Goal: Task Accomplishment & Management: Complete application form

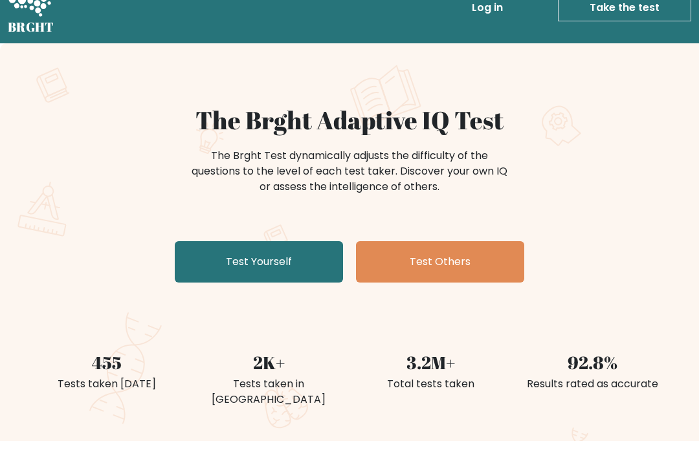
scroll to position [20, 0]
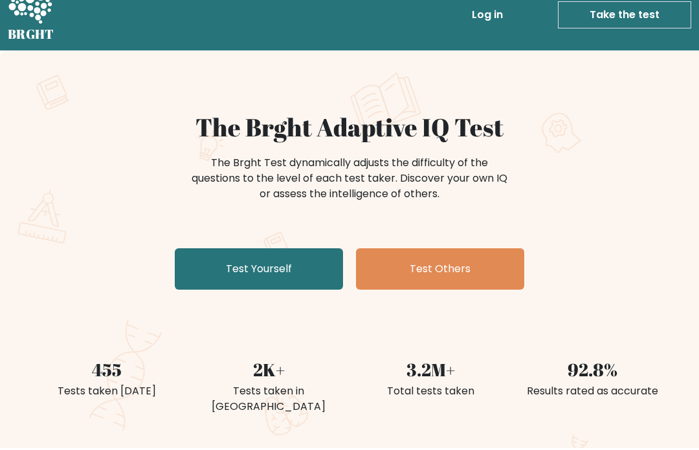
click at [199, 261] on link "Test Yourself" at bounding box center [259, 269] width 168 height 41
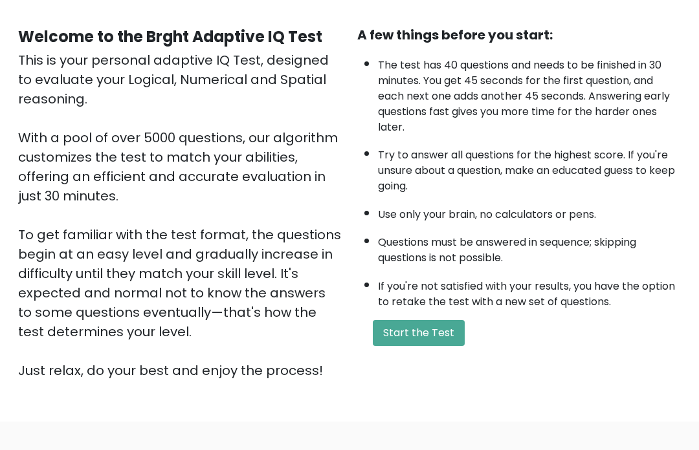
scroll to position [148, 0]
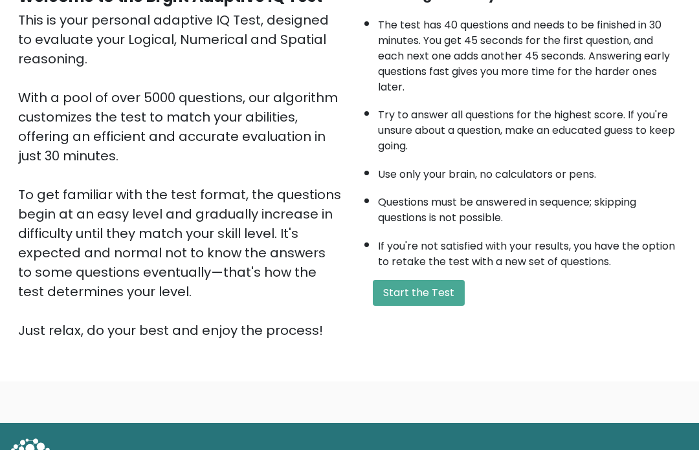
click at [400, 307] on button "Start the Test" at bounding box center [419, 294] width 92 height 26
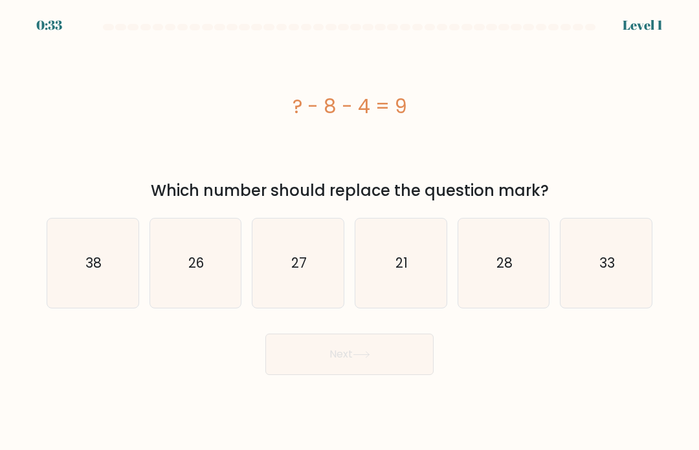
click at [382, 282] on icon "21" at bounding box center [400, 263] width 89 height 89
click at [350, 232] on input "d. 21" at bounding box center [349, 228] width 1 height 6
radio input "true"
click at [381, 370] on button "Next" at bounding box center [349, 354] width 168 height 41
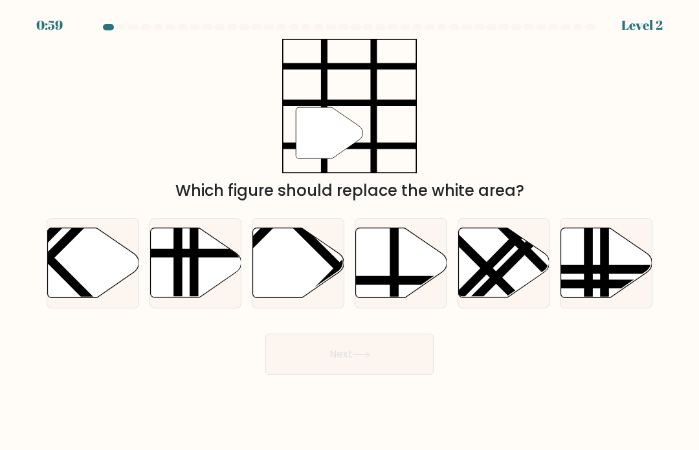
click at [423, 268] on icon at bounding box center [401, 263] width 91 height 70
click at [350, 232] on input "d." at bounding box center [349, 228] width 1 height 6
radio input "true"
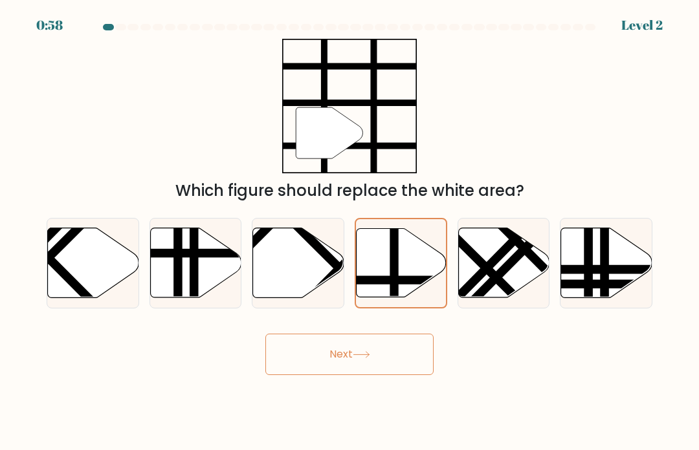
click at [414, 375] on button "Next" at bounding box center [349, 354] width 168 height 41
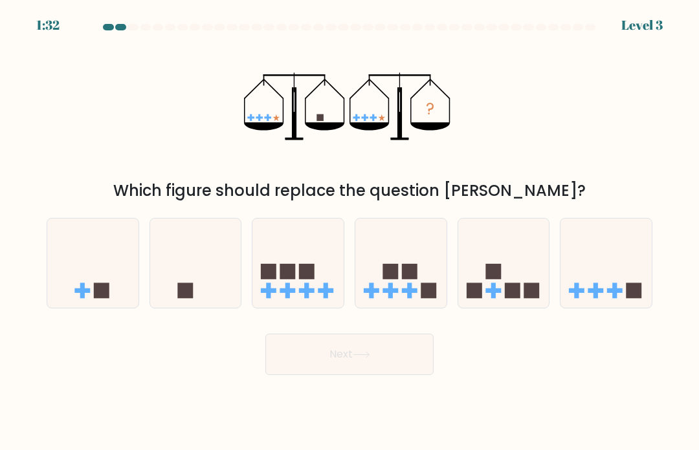
click at [188, 267] on icon at bounding box center [195, 264] width 91 height 76
click at [349, 232] on input "b." at bounding box center [349, 228] width 1 height 6
radio input "true"
click at [323, 360] on button "Next" at bounding box center [349, 354] width 168 height 41
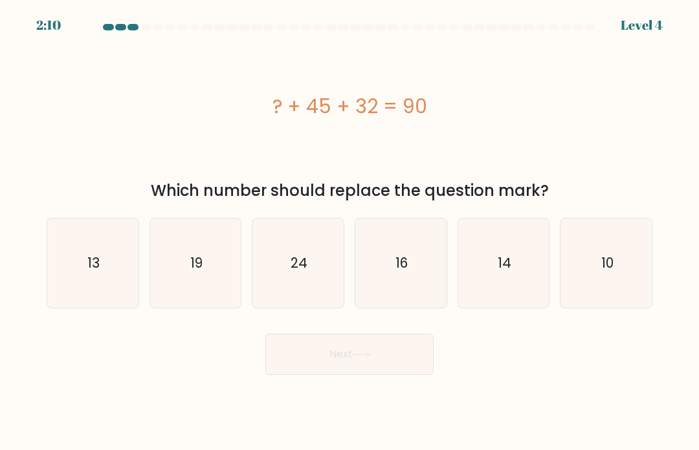
click at [89, 272] on text "13" at bounding box center [93, 263] width 12 height 19
click at [349, 232] on input "a. 13" at bounding box center [349, 228] width 1 height 6
radio input "true"
click at [283, 368] on button "Next" at bounding box center [349, 354] width 168 height 41
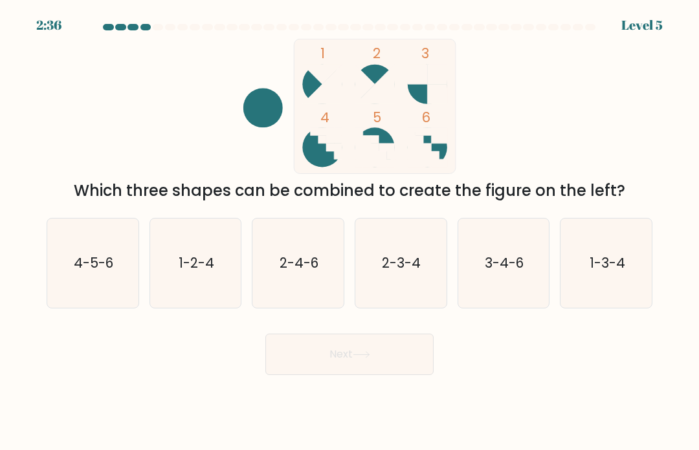
click at [96, 255] on icon "4-5-6" at bounding box center [92, 263] width 89 height 89
click at [349, 232] on input "a. 4-5-6" at bounding box center [349, 228] width 1 height 6
radio input "true"
click at [366, 359] on icon at bounding box center [361, 354] width 17 height 7
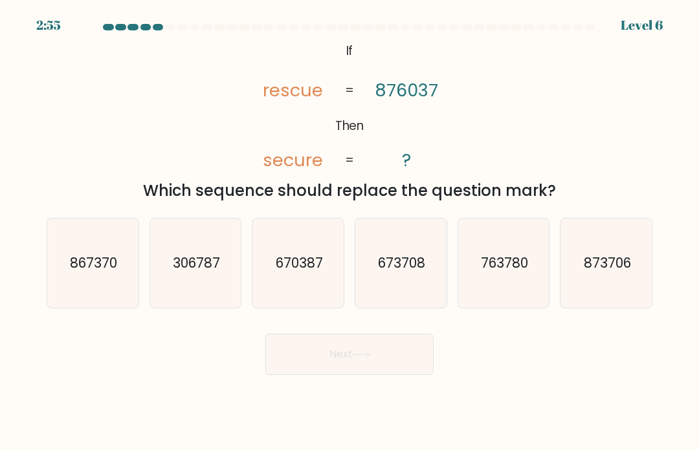
click at [321, 253] on icon "670387" at bounding box center [298, 263] width 89 height 89
click at [349, 232] on input "c. 670387" at bounding box center [349, 228] width 1 height 6
radio input "true"
click at [426, 368] on button "Next" at bounding box center [349, 354] width 168 height 41
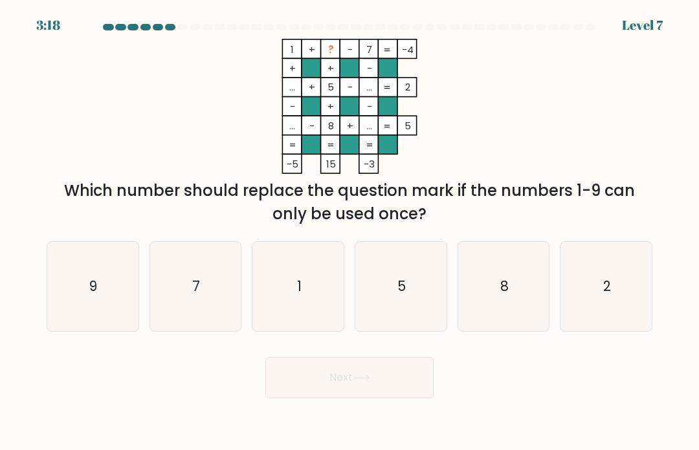
click at [601, 323] on icon "2" at bounding box center [606, 286] width 89 height 89
click at [350, 232] on input "f. 2" at bounding box center [349, 228] width 1 height 6
radio input "true"
click at [349, 399] on button "Next" at bounding box center [349, 377] width 168 height 41
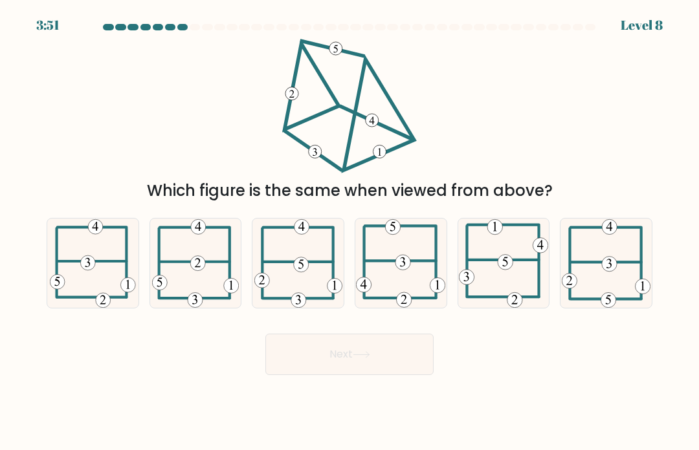
click at [194, 299] on icon at bounding box center [195, 263] width 87 height 89
click at [349, 232] on input "b." at bounding box center [349, 228] width 1 height 6
radio input "true"
click at [337, 370] on button "Next" at bounding box center [349, 354] width 168 height 41
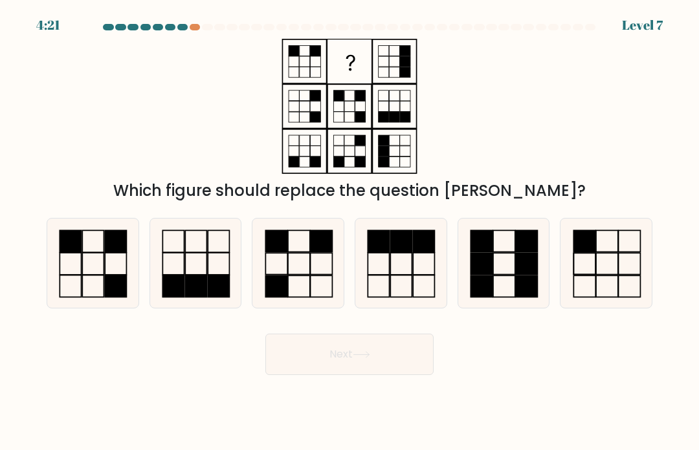
click at [294, 276] on icon at bounding box center [298, 263] width 89 height 89
click at [349, 232] on input "c." at bounding box center [349, 228] width 1 height 6
radio input "true"
click at [357, 359] on icon at bounding box center [361, 354] width 17 height 7
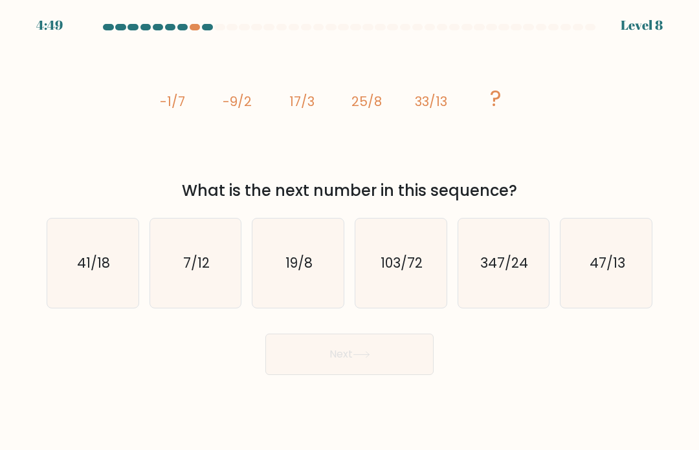
click at [506, 293] on icon "347/24" at bounding box center [503, 263] width 89 height 89
click at [350, 232] on input "e. 347/24" at bounding box center [349, 228] width 1 height 6
radio input "true"
click at [351, 370] on button "Next" at bounding box center [349, 354] width 168 height 41
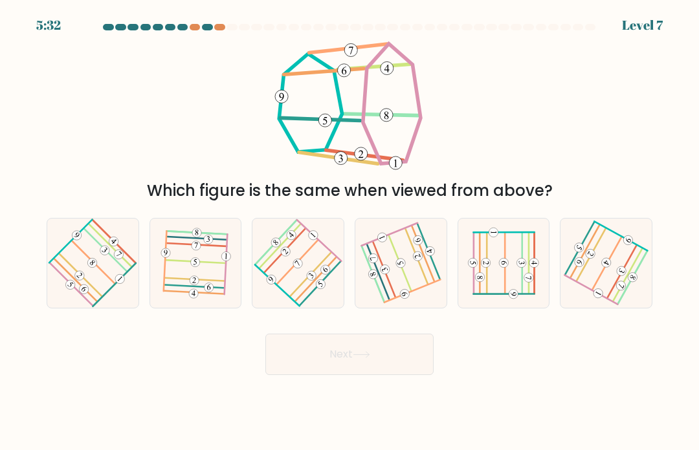
click at [291, 289] on icon at bounding box center [298, 263] width 71 height 71
click at [349, 232] on input "c." at bounding box center [349, 228] width 1 height 6
radio input "true"
click at [349, 362] on button "Next" at bounding box center [349, 354] width 168 height 41
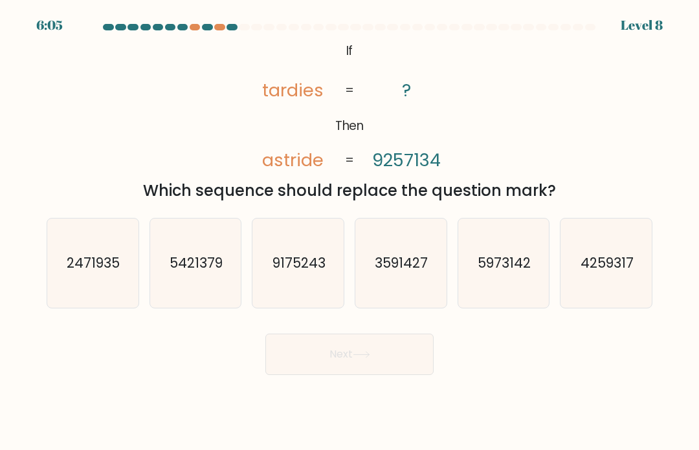
click at [524, 414] on body "6:05 Level 8 If" at bounding box center [349, 225] width 699 height 450
click at [485, 294] on icon "5973142" at bounding box center [503, 263] width 89 height 89
click at [350, 232] on input "e. 5973142" at bounding box center [349, 228] width 1 height 6
radio input "true"
click at [373, 355] on button "Next" at bounding box center [349, 354] width 168 height 41
